Goal: Information Seeking & Learning: Learn about a topic

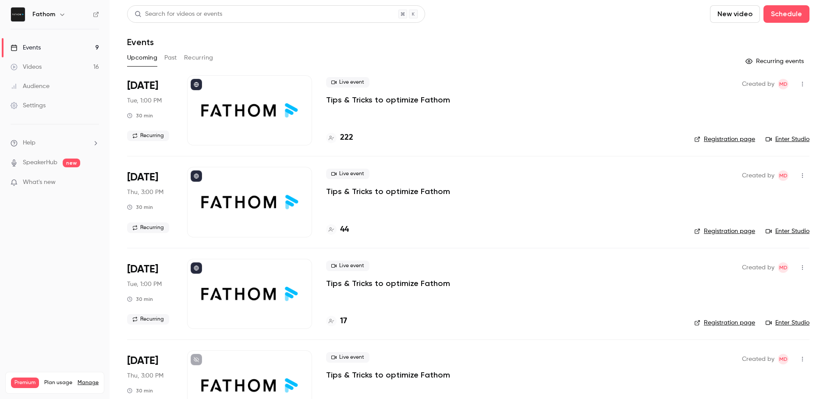
click at [165, 58] on button "Past" at bounding box center [170, 58] width 13 height 14
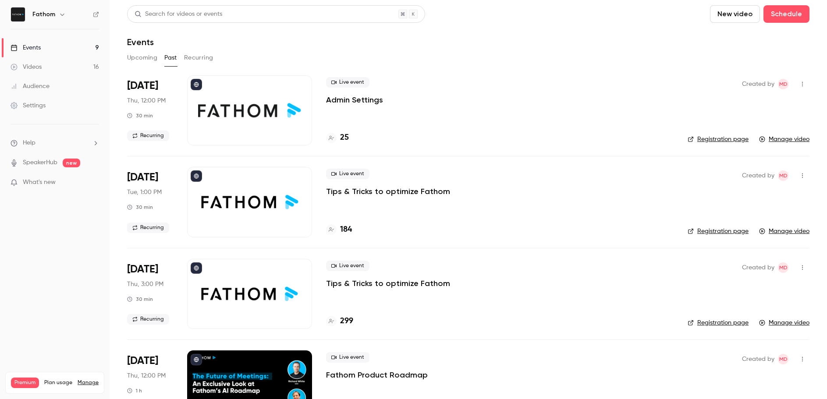
click at [151, 57] on button "Upcoming" at bounding box center [142, 58] width 30 height 14
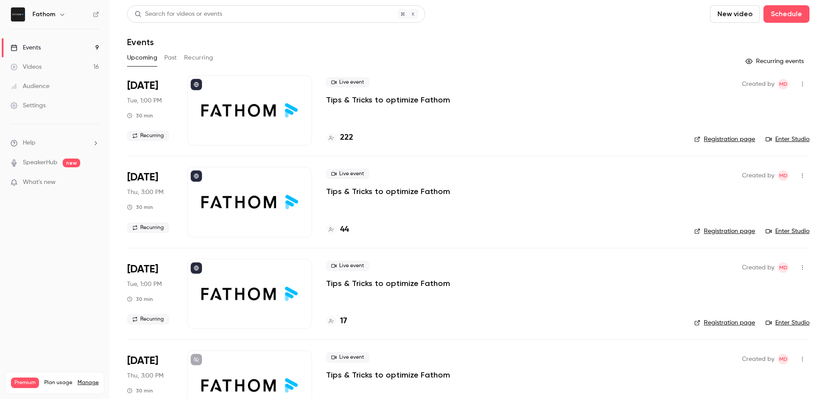
click at [171, 61] on button "Past" at bounding box center [170, 58] width 13 height 14
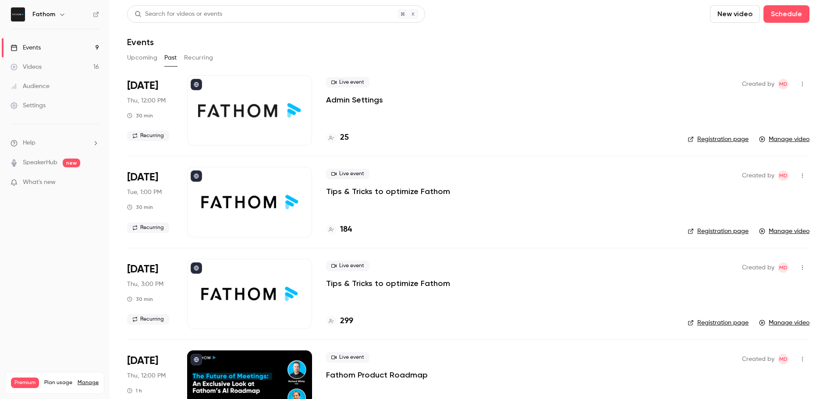
click at [235, 128] on div at bounding box center [249, 110] width 125 height 70
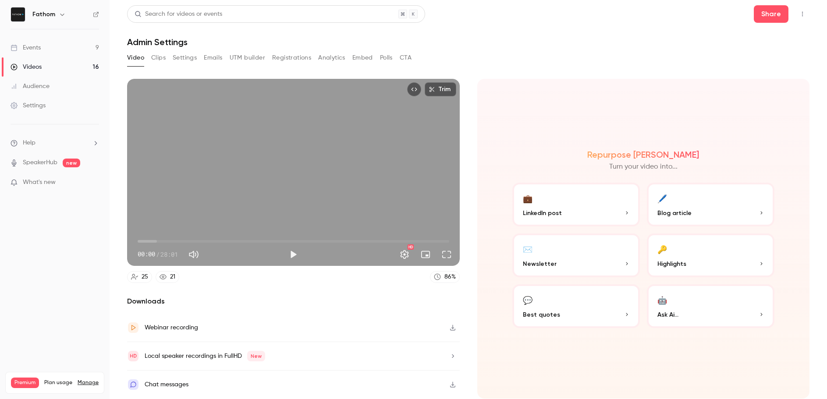
click at [161, 57] on button "Clips" at bounding box center [158, 58] width 14 height 14
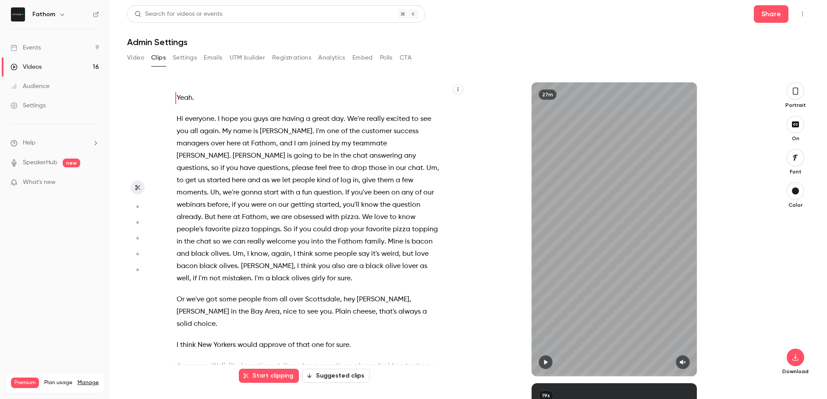
click at [461, 90] on button "button" at bounding box center [458, 89] width 11 height 11
click at [436, 105] on li "Copy transcript" at bounding box center [415, 110] width 95 height 23
click at [44, 50] on link "Events 9" at bounding box center [55, 47] width 110 height 19
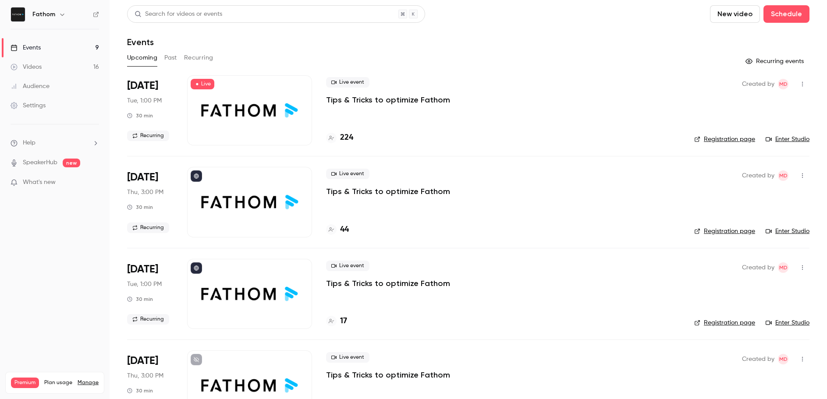
click at [98, 14] on icon at bounding box center [96, 14] width 6 height 6
